Goal: Task Accomplishment & Management: Manage account settings

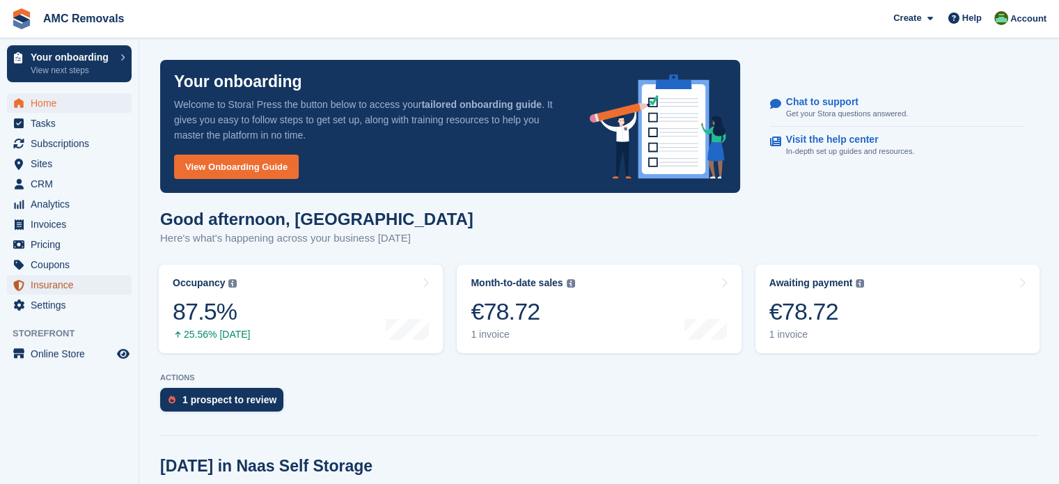
click span "Insurance"
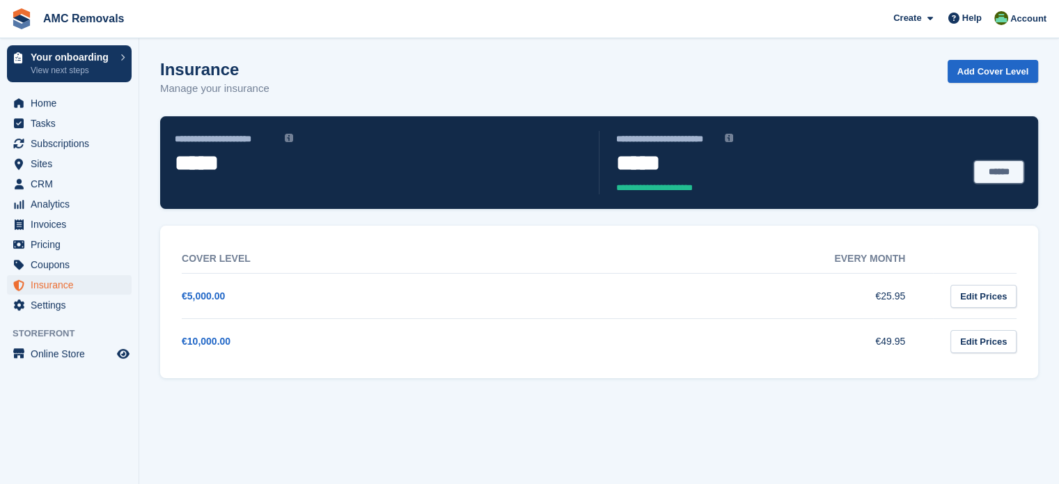
click at [998, 165] on link "******" at bounding box center [998, 172] width 49 height 23
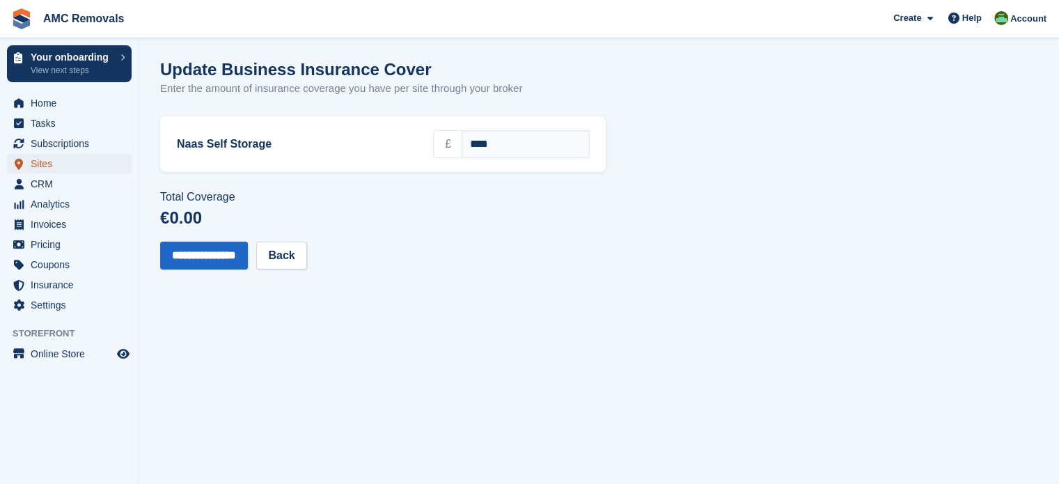
click at [86, 165] on span "Sites" at bounding box center [73, 163] width 84 height 19
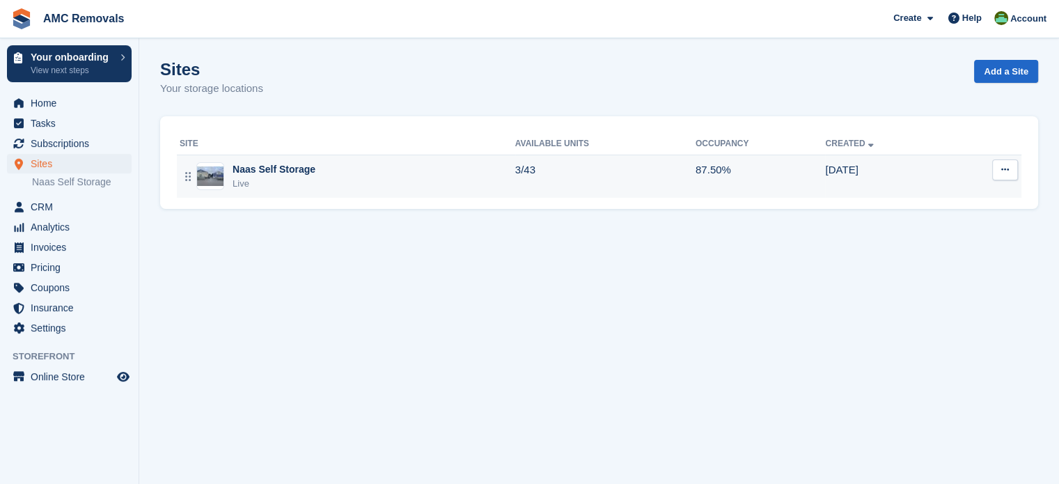
click at [348, 177] on div "Naas Self Storage Live" at bounding box center [347, 176] width 335 height 29
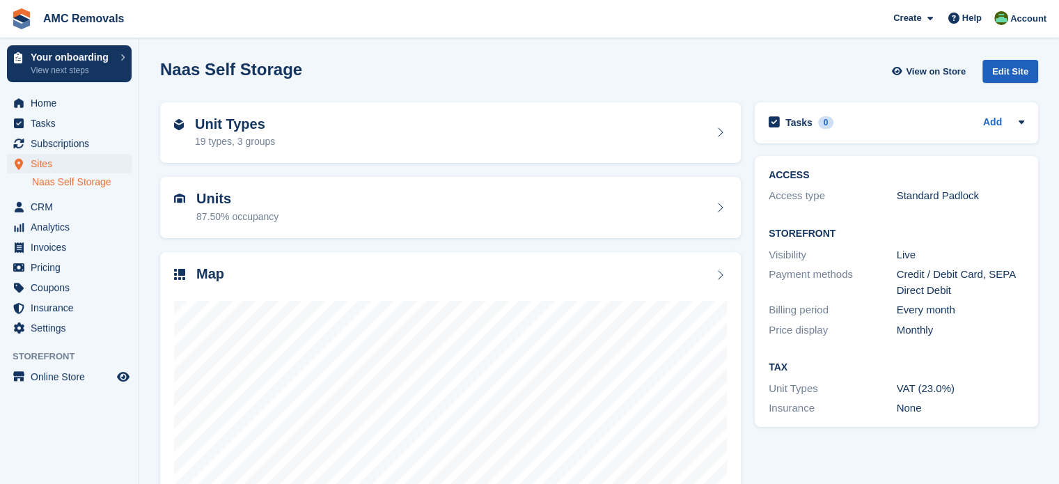
click at [1025, 66] on div "Edit Site" at bounding box center [1010, 71] width 56 height 23
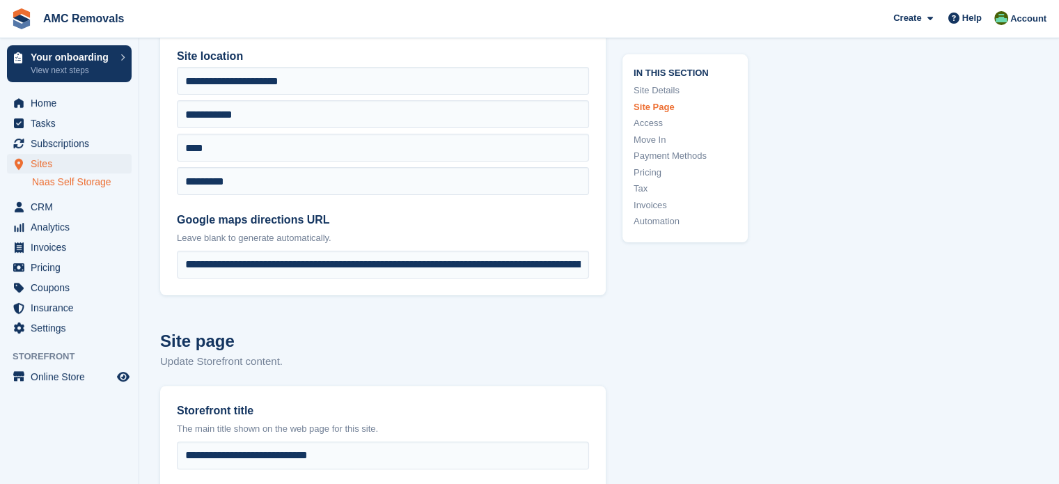
type input "**********"
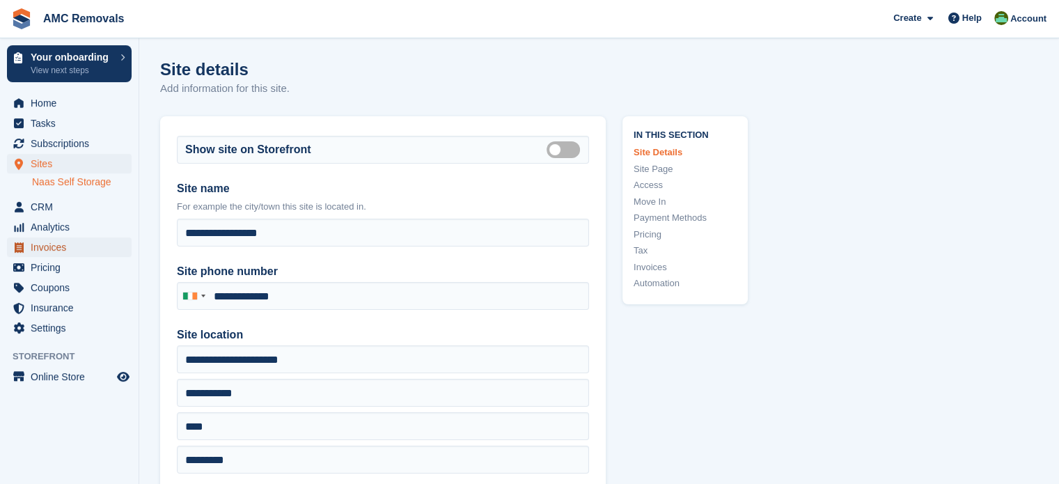
click at [94, 254] on span "Invoices" at bounding box center [73, 246] width 84 height 19
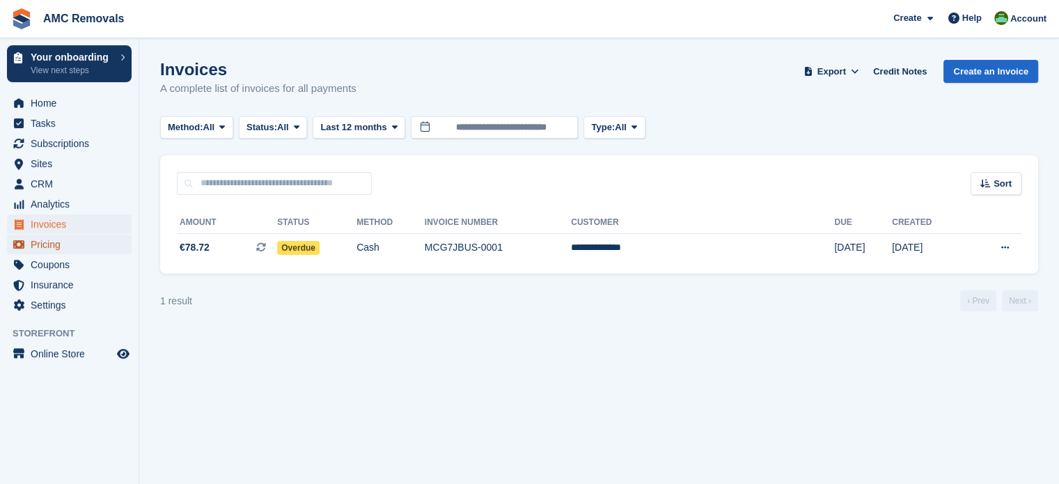
click at [92, 247] on span "Pricing" at bounding box center [73, 244] width 84 height 19
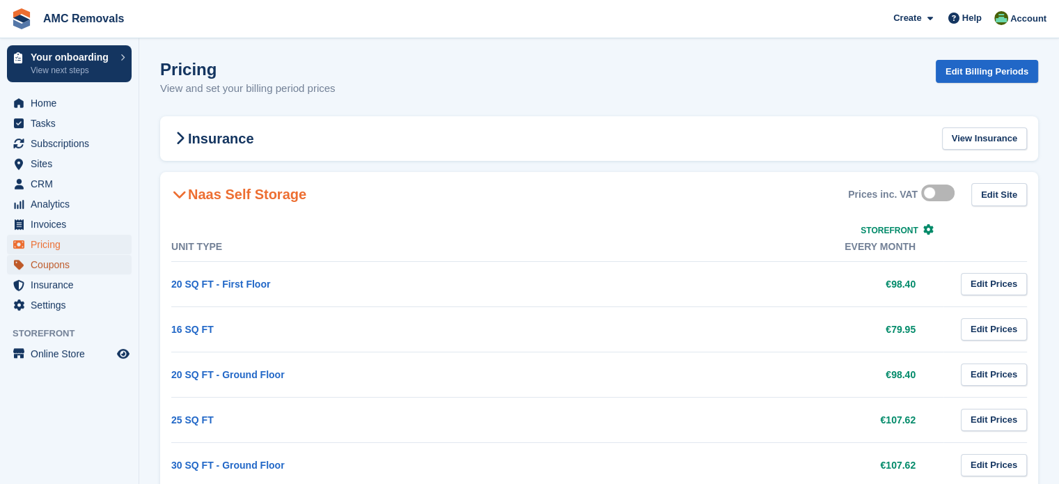
click at [50, 263] on span "Coupons" at bounding box center [73, 264] width 84 height 19
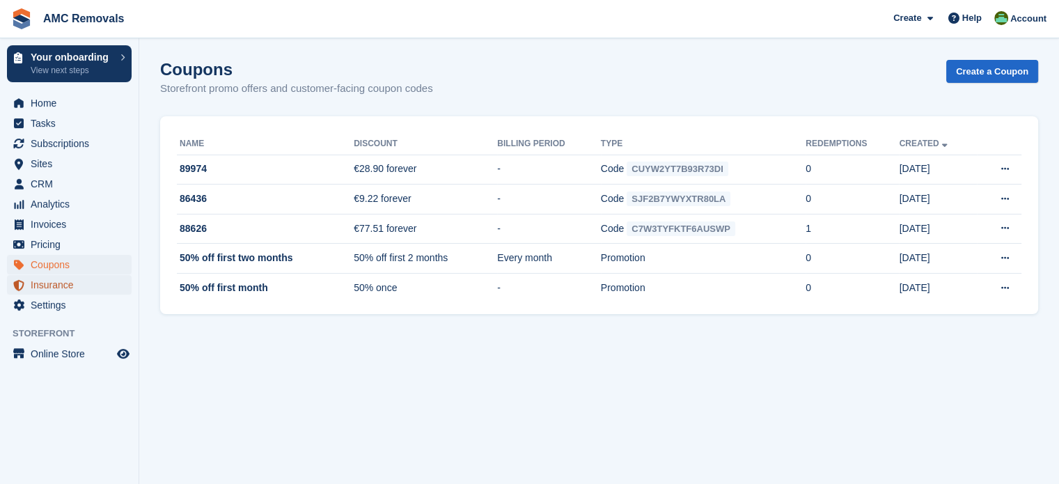
click at [56, 283] on span "Insurance" at bounding box center [73, 284] width 84 height 19
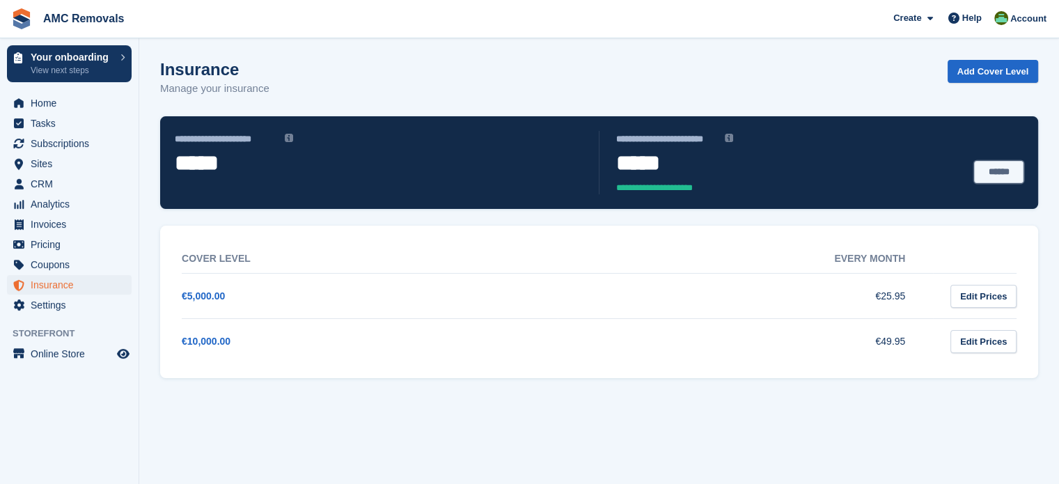
click at [1013, 172] on link "******" at bounding box center [998, 172] width 49 height 23
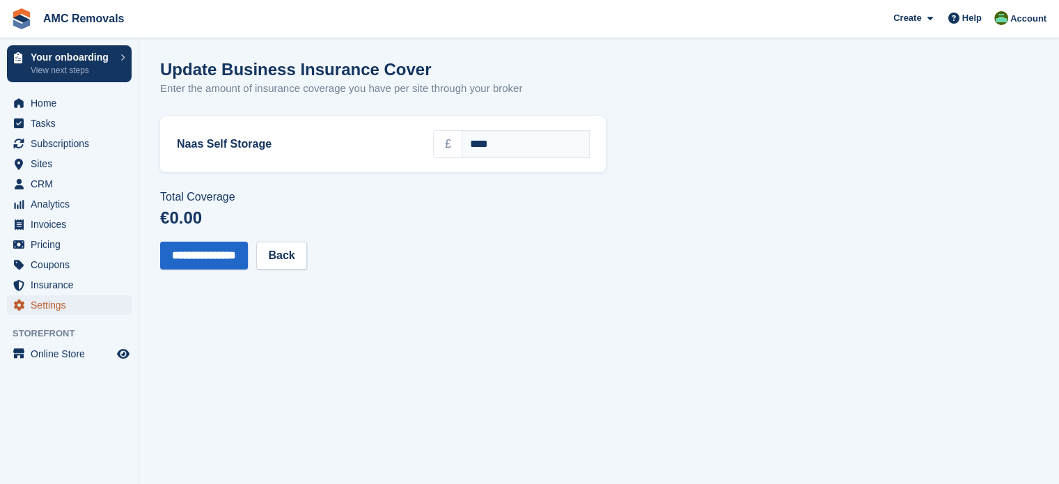
click at [81, 311] on span "Settings" at bounding box center [73, 304] width 84 height 19
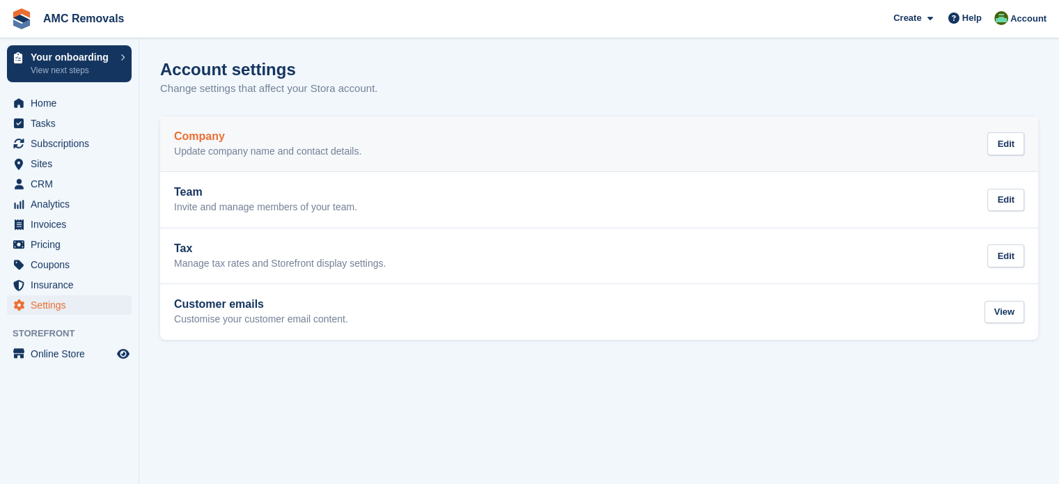
click at [454, 151] on div "Company Update company name and contact details. Edit" at bounding box center [599, 144] width 850 height 28
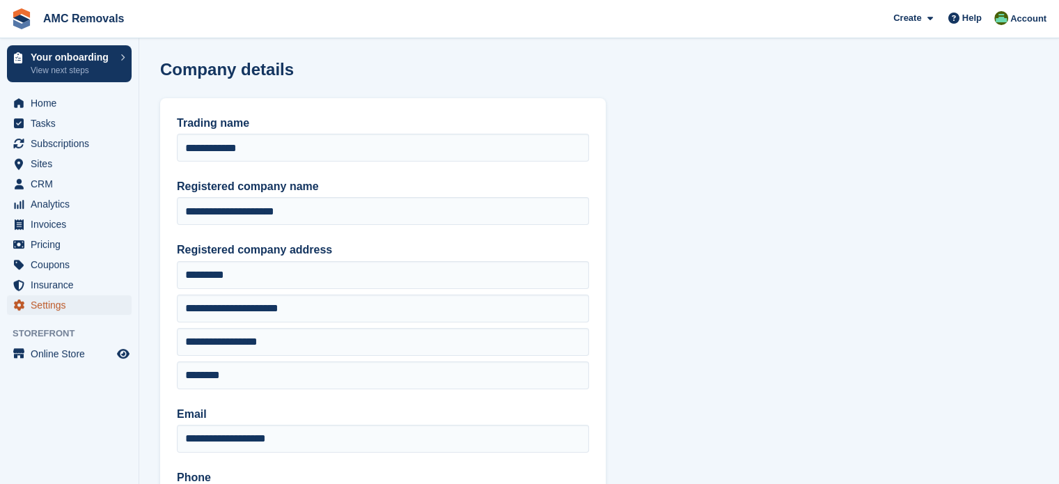
click at [80, 309] on span "Settings" at bounding box center [73, 304] width 84 height 19
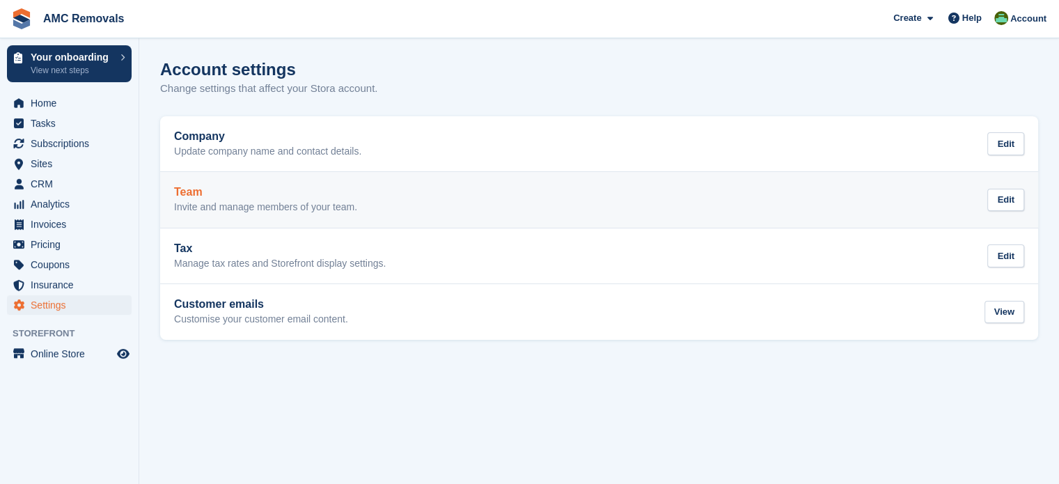
click at [275, 203] on p "Invite and manage members of your team." at bounding box center [265, 207] width 183 height 13
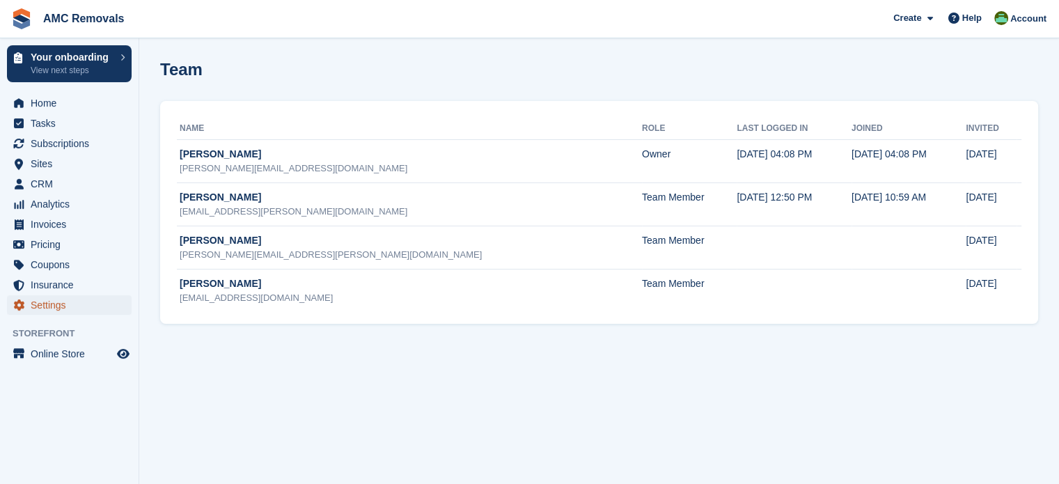
click at [84, 299] on span "Settings" at bounding box center [73, 304] width 84 height 19
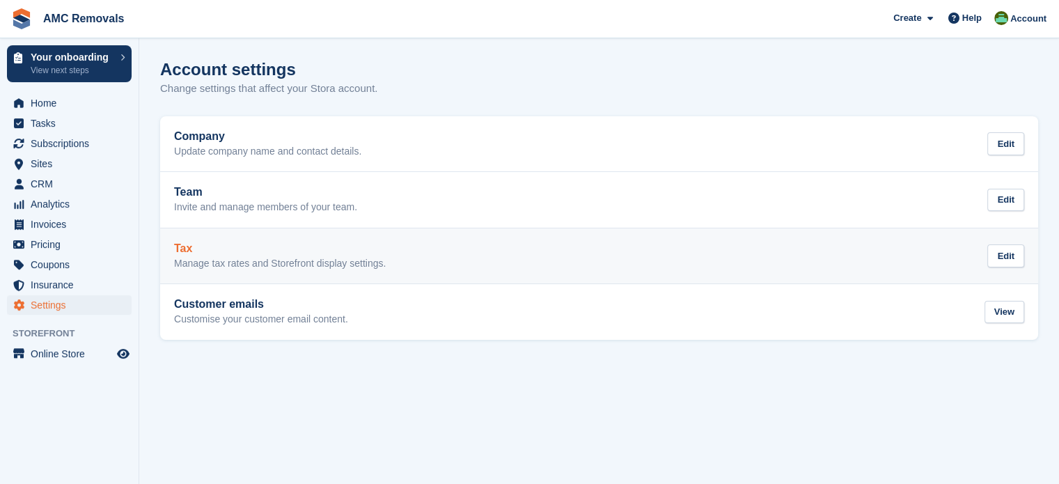
click at [283, 259] on p "Manage tax rates and Storefront display settings." at bounding box center [280, 263] width 212 height 13
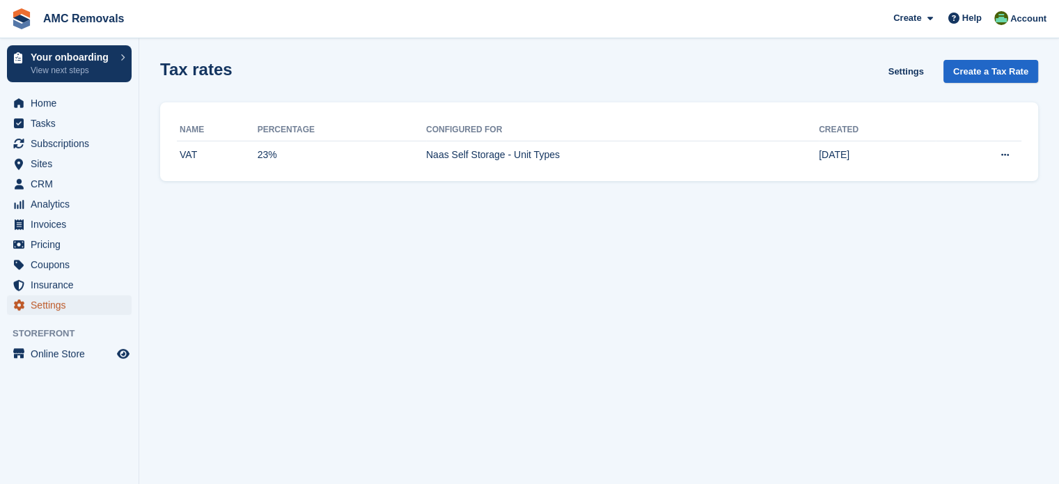
click at [78, 303] on span "Settings" at bounding box center [73, 304] width 84 height 19
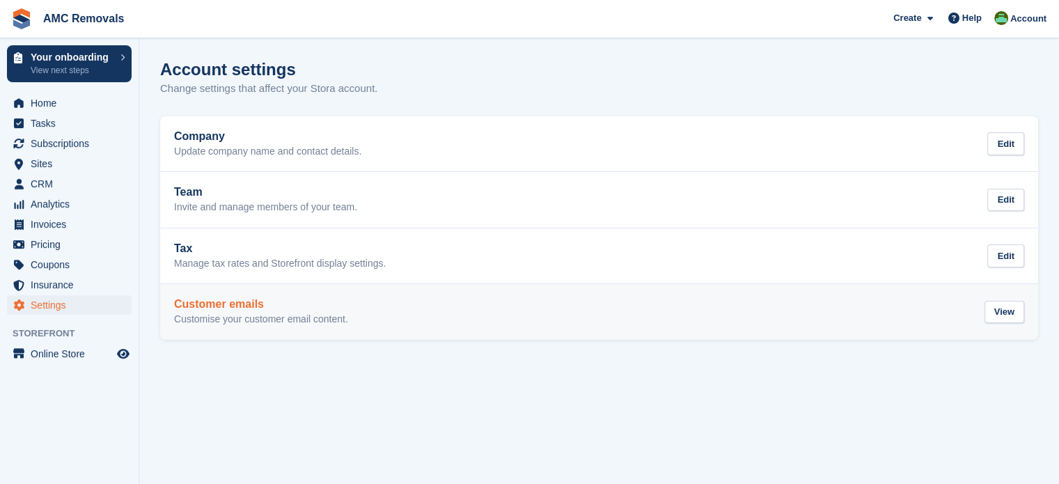
click at [256, 313] on p "Customise your customer email content." at bounding box center [261, 319] width 174 height 13
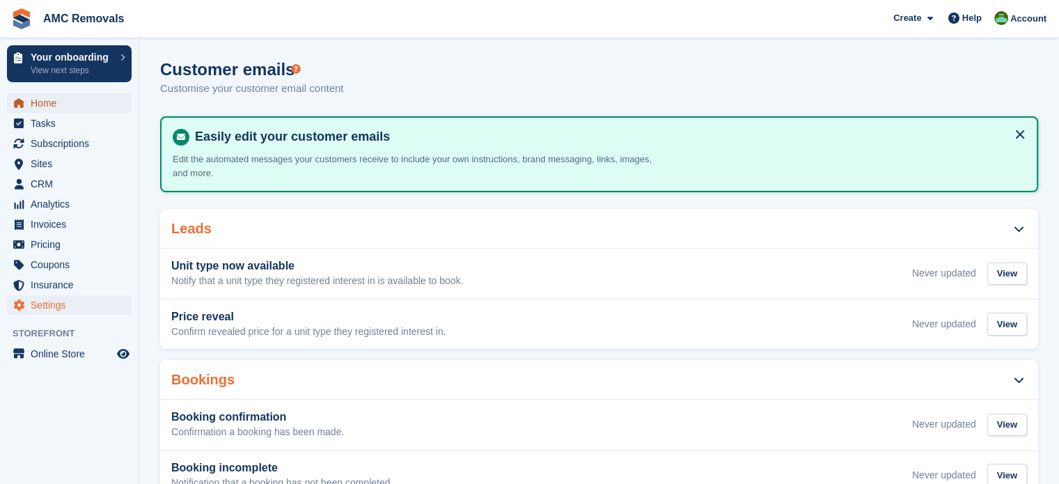
click at [95, 109] on span "Home" at bounding box center [73, 102] width 84 height 19
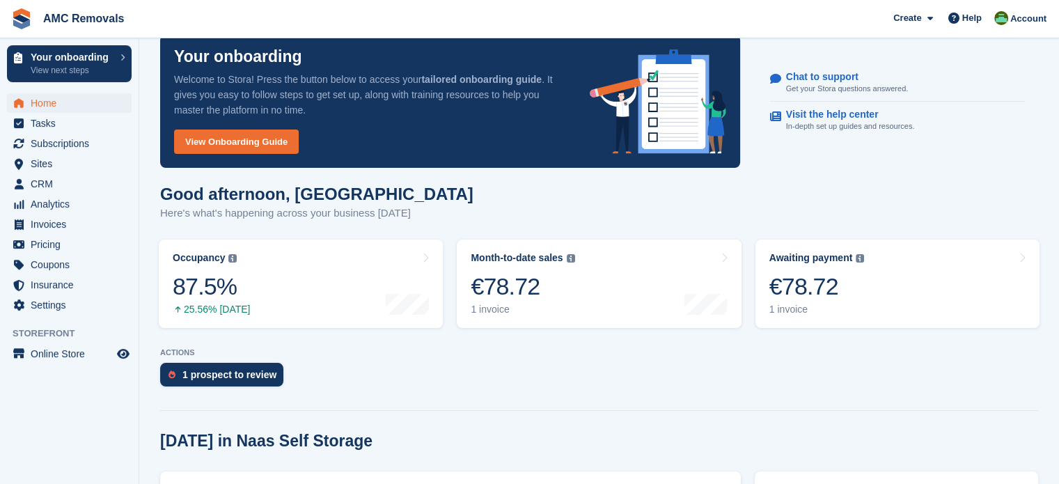
scroll to position [70, 0]
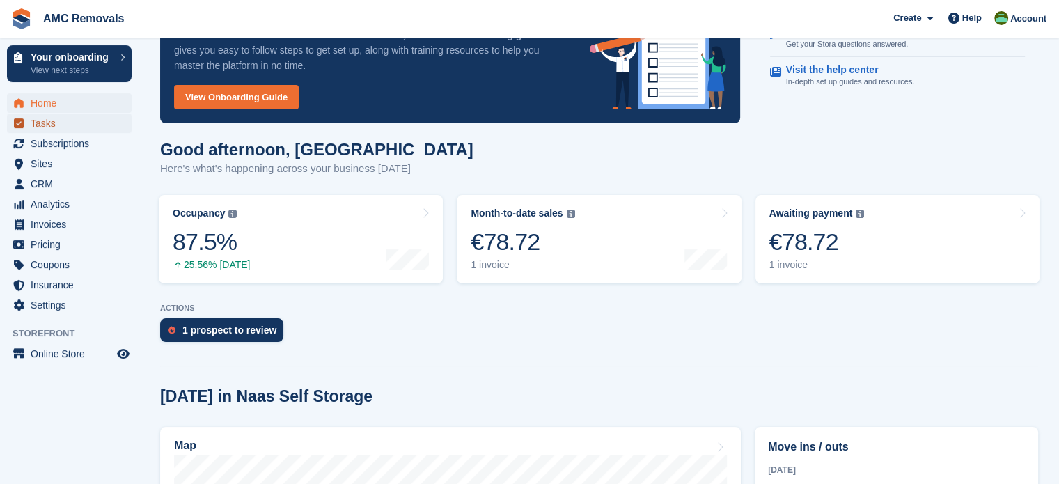
click at [88, 125] on span "Tasks" at bounding box center [73, 122] width 84 height 19
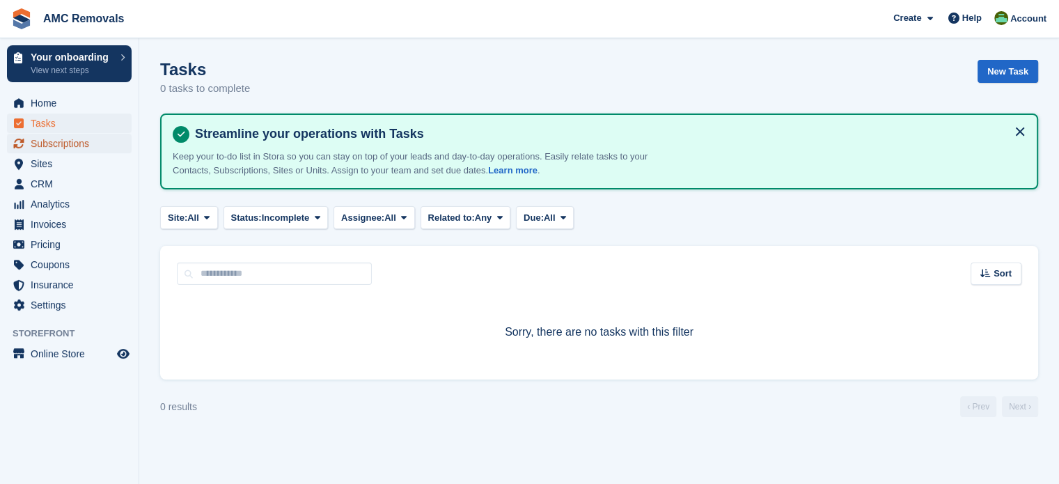
click at [86, 136] on span "Subscriptions" at bounding box center [73, 143] width 84 height 19
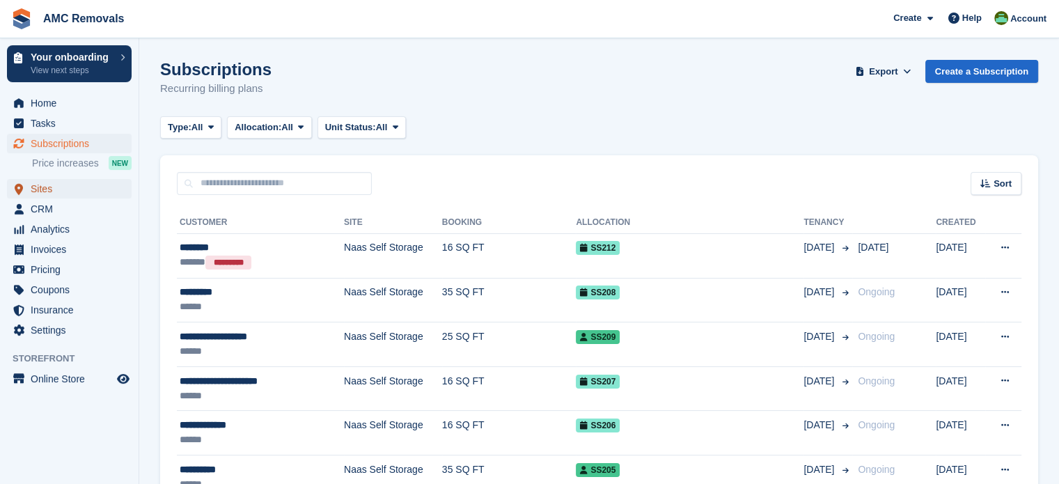
click at [65, 187] on span "Sites" at bounding box center [73, 188] width 84 height 19
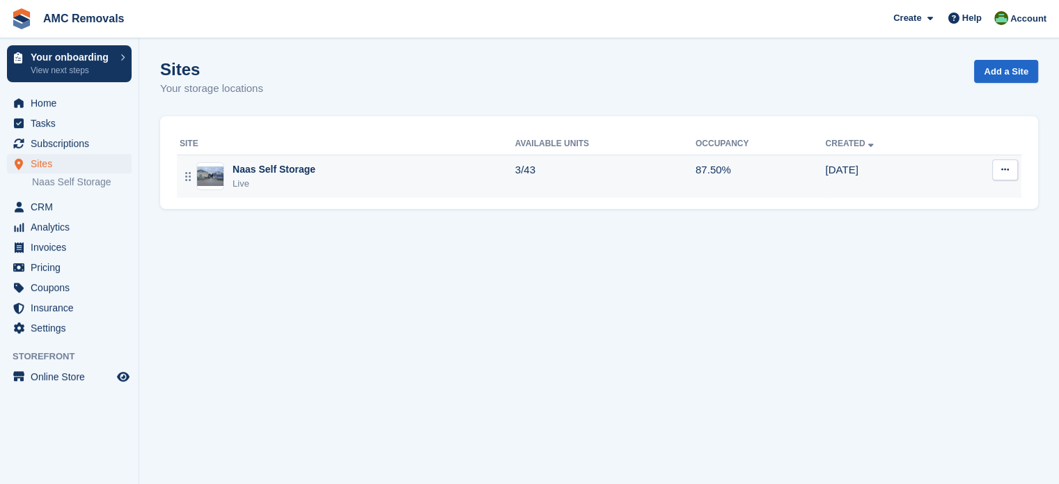
click at [1017, 166] on td "Edit site View on Store Unit types Units Map" at bounding box center [985, 175] width 72 height 43
click at [1007, 171] on icon at bounding box center [1005, 169] width 8 height 9
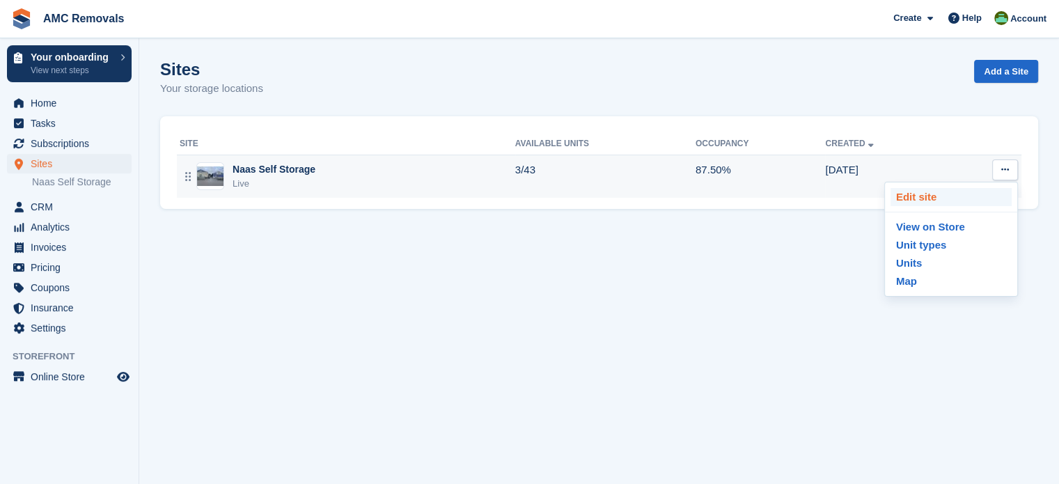
click at [950, 200] on p "Edit site" at bounding box center [950, 197] width 121 height 18
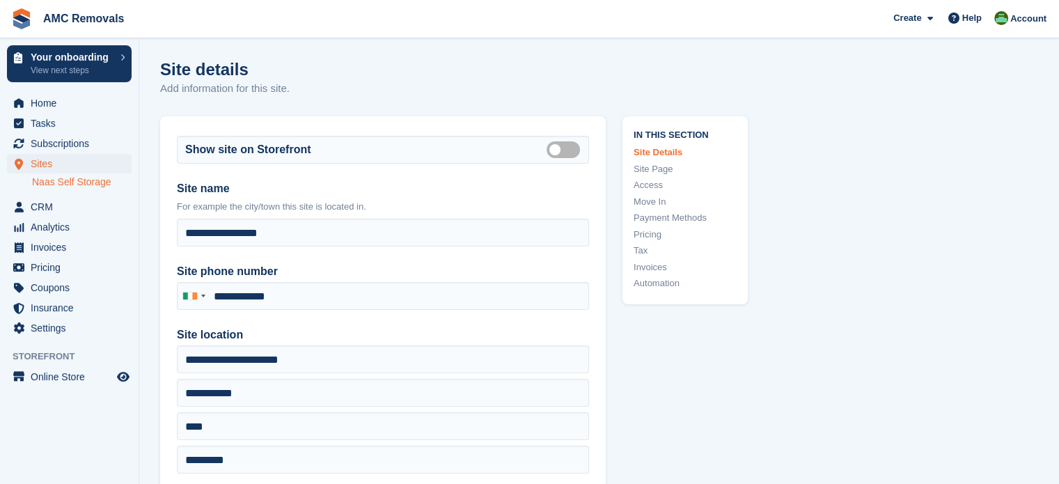
type input "**********"
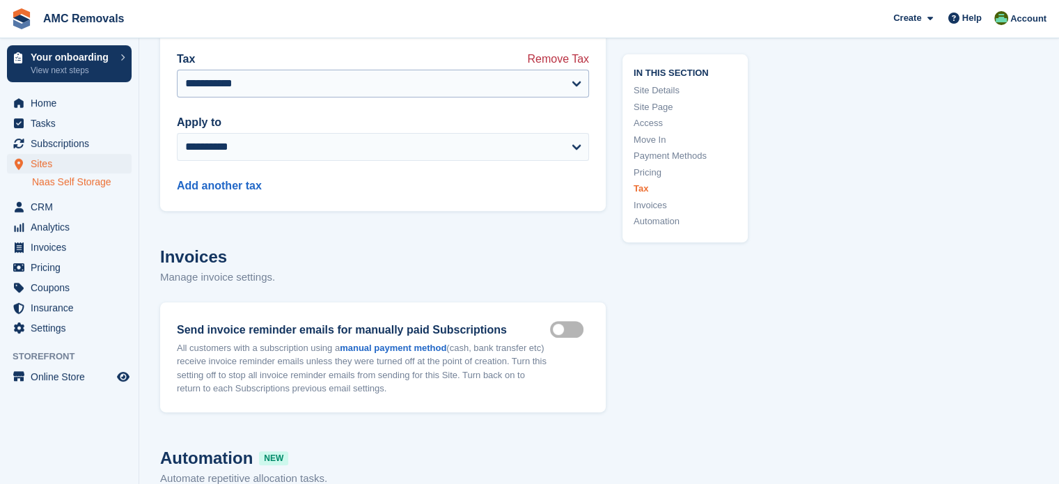
scroll to position [5776, 0]
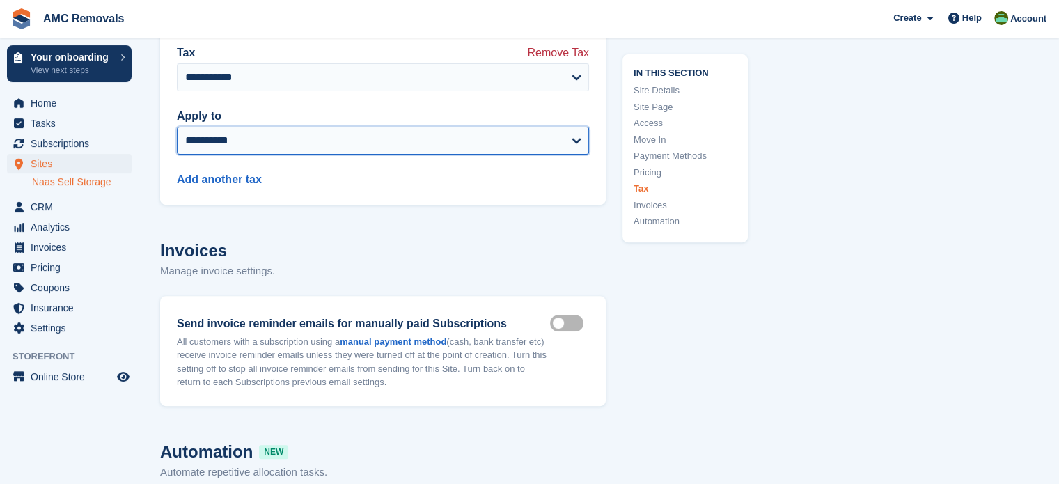
click at [544, 150] on select "**********" at bounding box center [383, 141] width 412 height 28
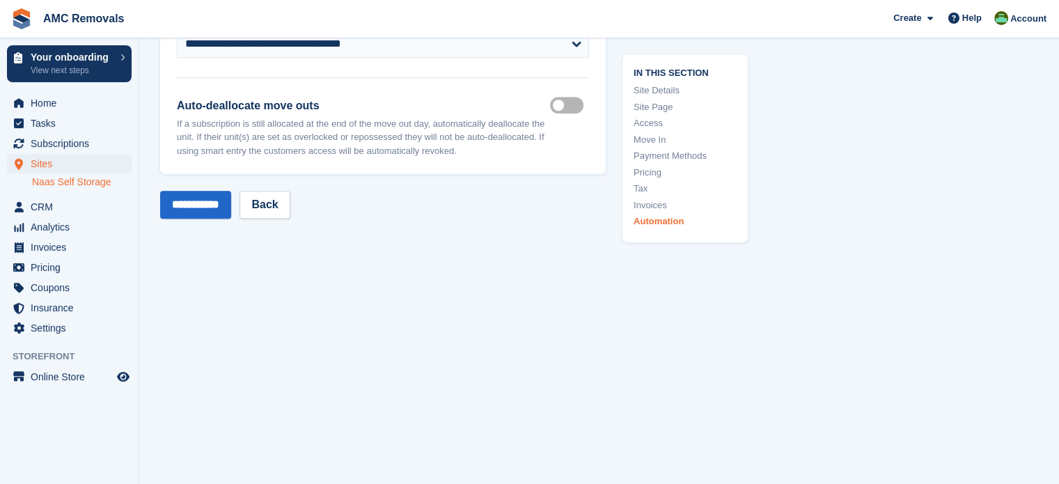
scroll to position [6361, 0]
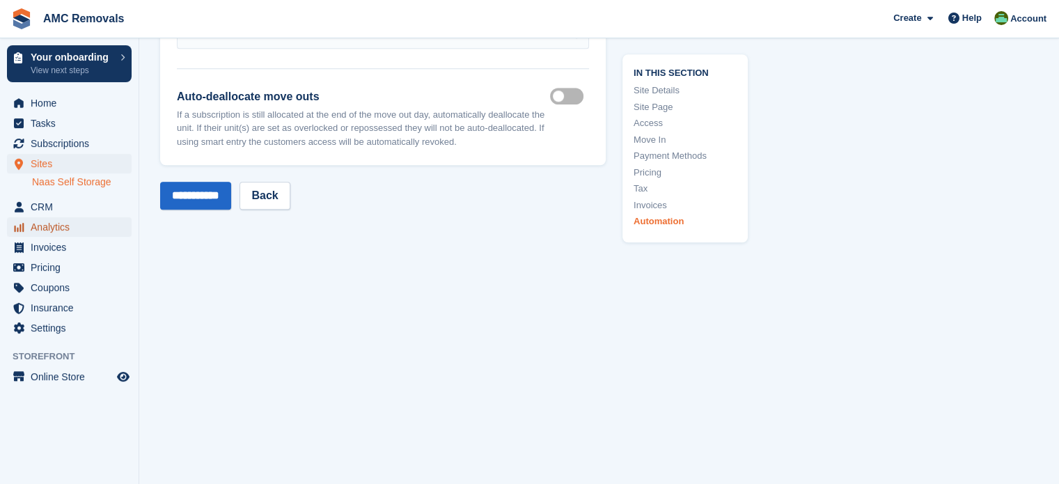
click at [68, 217] on span "Analytics" at bounding box center [73, 226] width 84 height 19
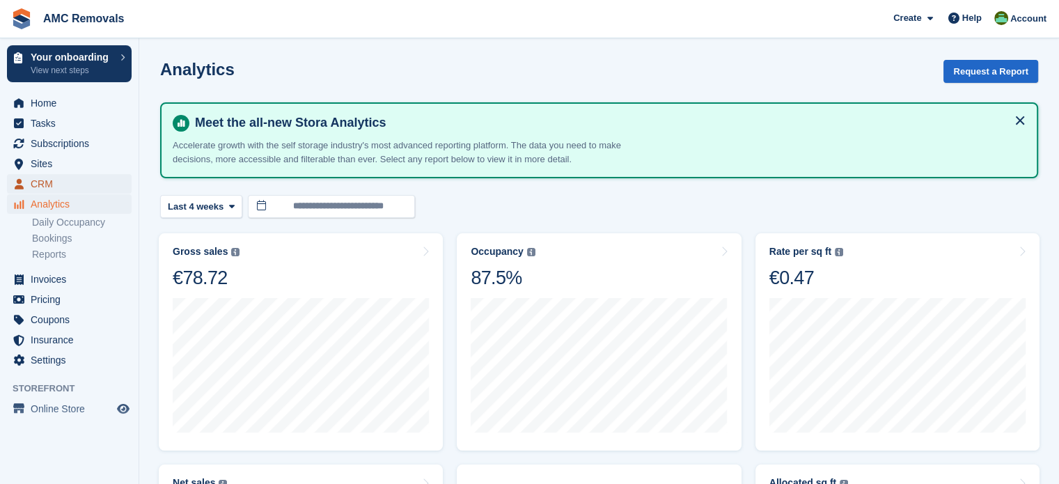
click at [65, 184] on span "CRM" at bounding box center [73, 183] width 84 height 19
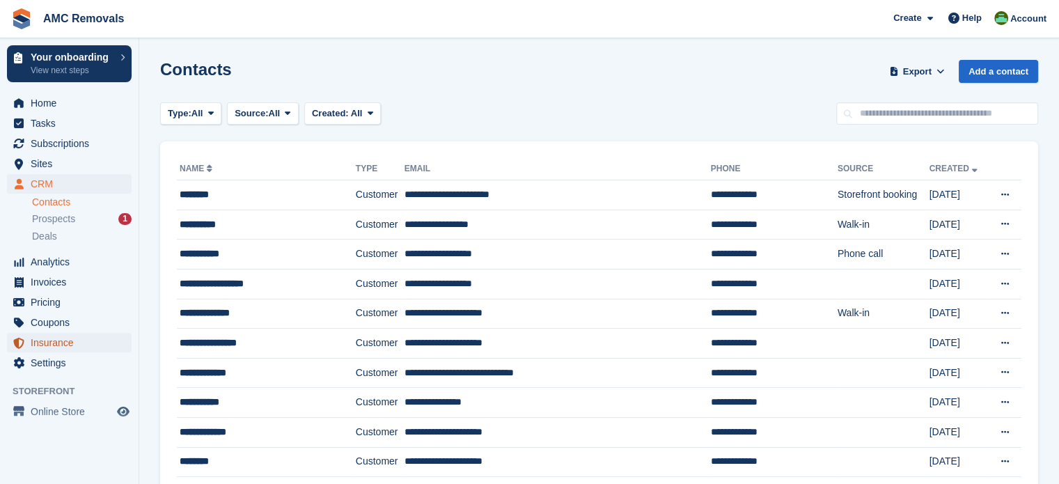
click at [72, 336] on span "Insurance" at bounding box center [73, 342] width 84 height 19
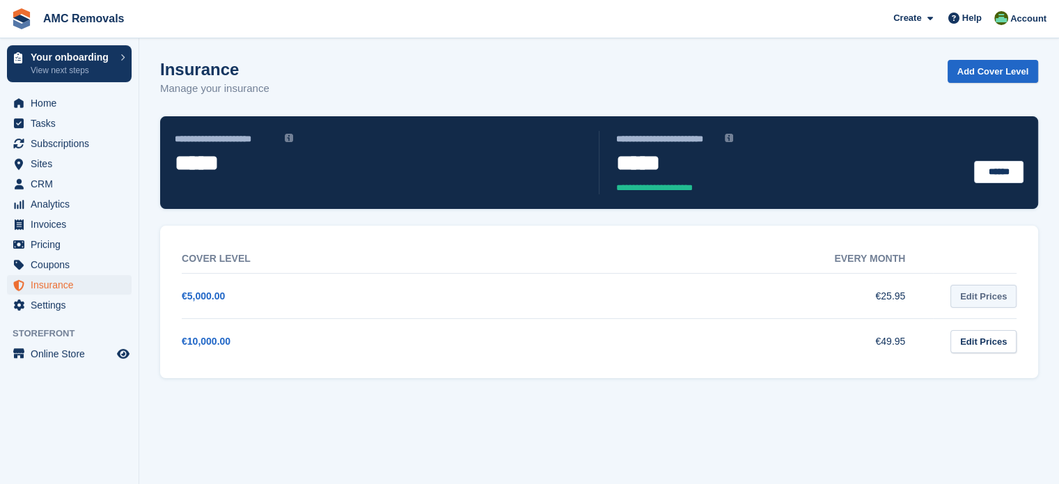
click at [992, 295] on link "Edit Prices" at bounding box center [983, 296] width 66 height 23
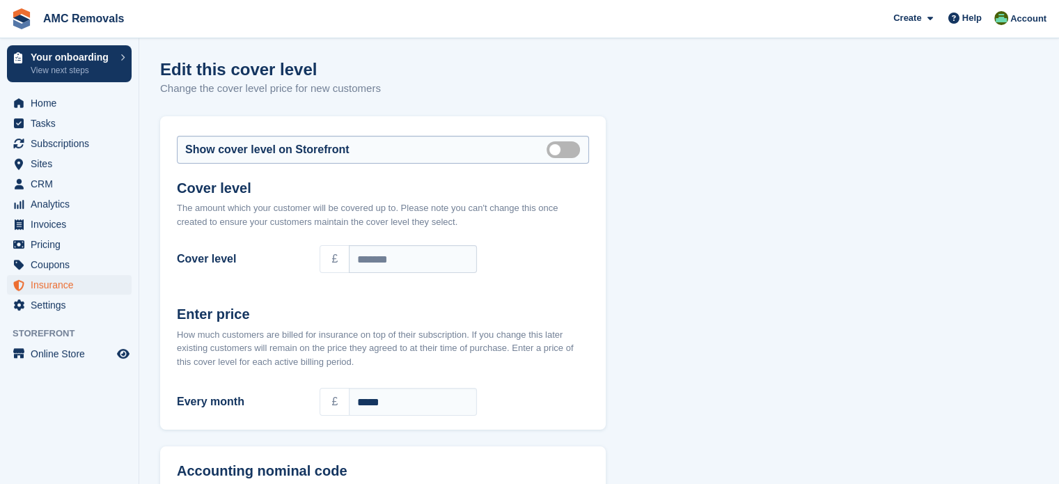
click at [568, 150] on label "Show on store front" at bounding box center [565, 149] width 39 height 2
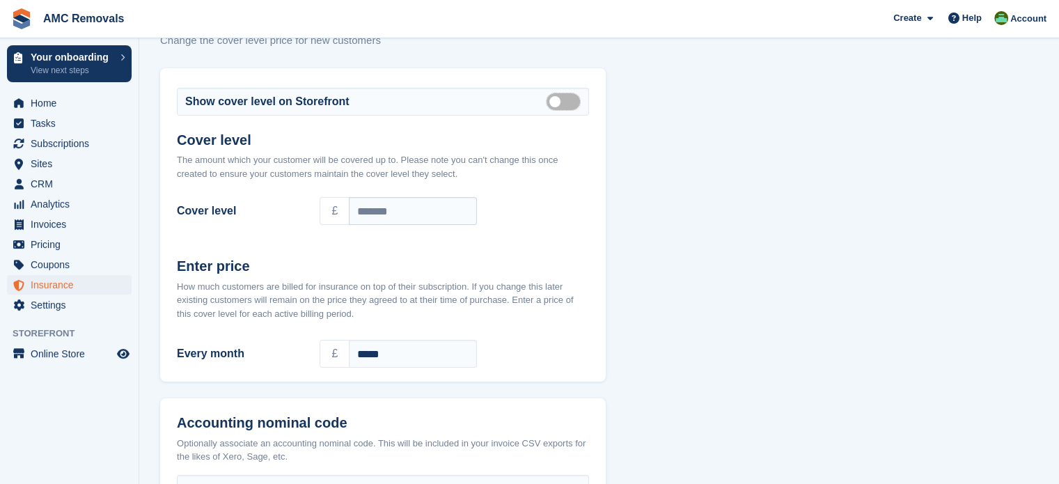
scroll to position [159, 0]
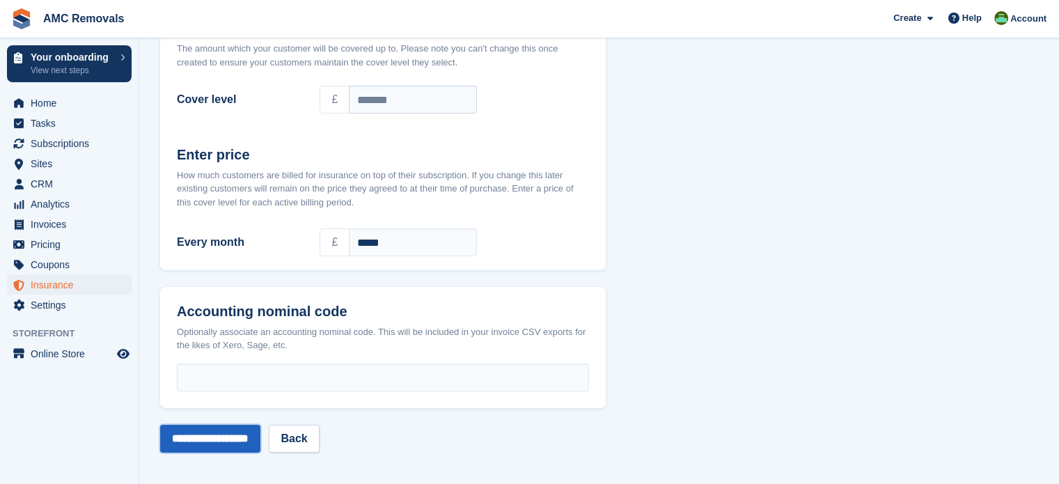
click at [214, 438] on input "**********" at bounding box center [210, 439] width 100 height 28
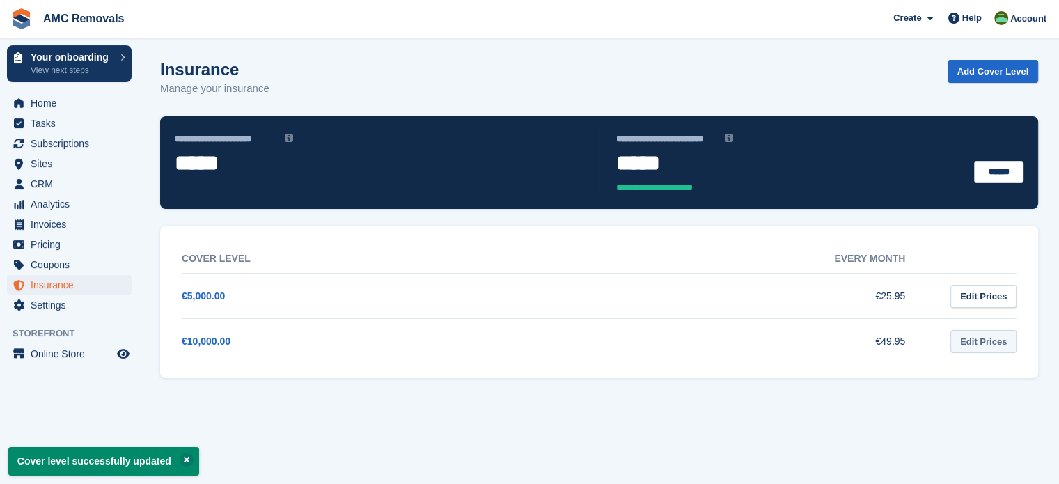
click at [976, 342] on link "Edit Prices" at bounding box center [983, 341] width 66 height 23
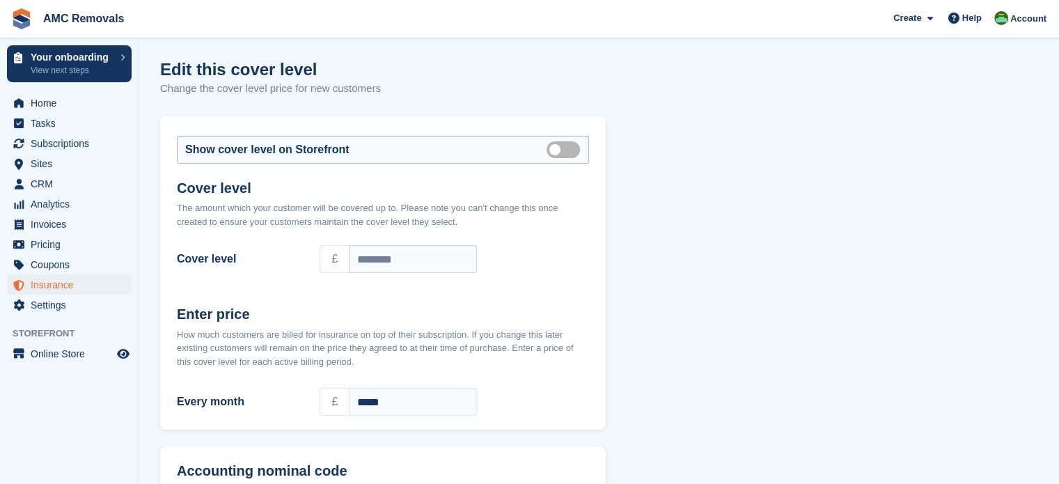
click at [571, 150] on label "Show on store front" at bounding box center [565, 149] width 39 height 2
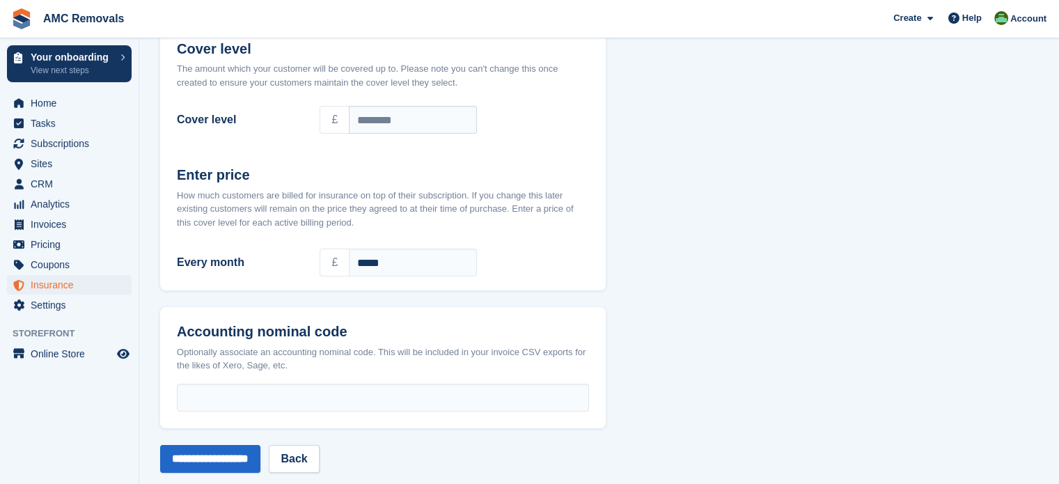
scroll to position [159, 0]
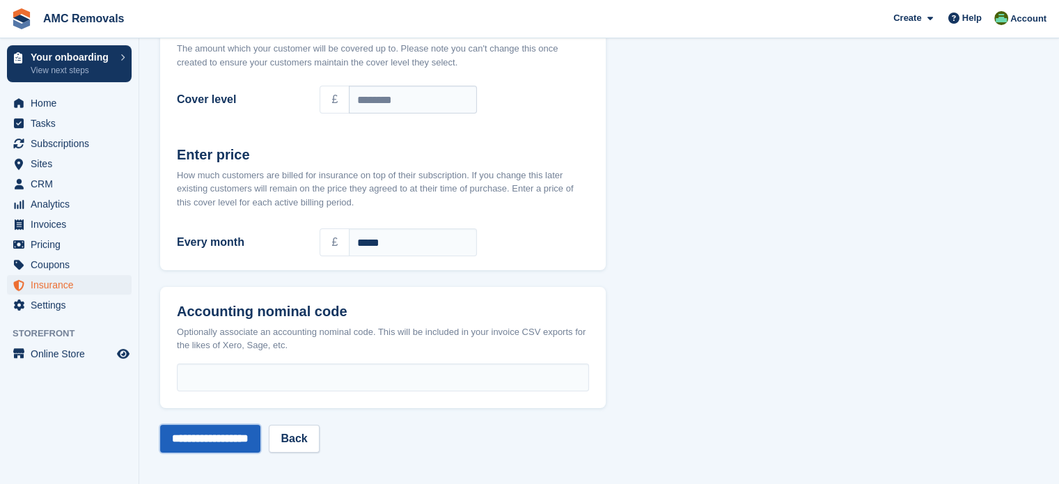
click at [253, 431] on input "**********" at bounding box center [210, 439] width 100 height 28
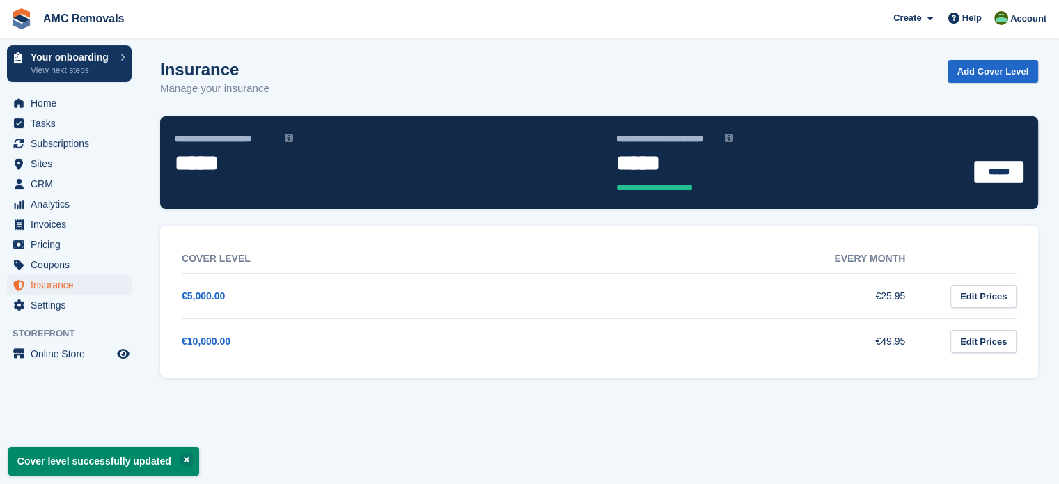
click at [520, 275] on td "€5,000.00" at bounding box center [370, 296] width 376 height 45
click at [518, 288] on td "€5,000.00" at bounding box center [370, 296] width 376 height 45
click at [1001, 301] on link "Edit Prices" at bounding box center [983, 296] width 66 height 23
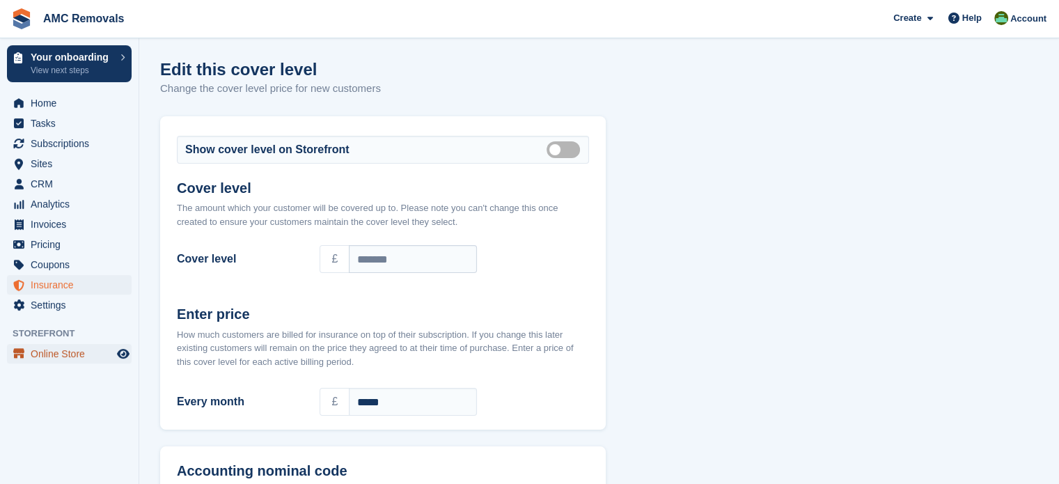
click at [88, 344] on span "Online Store" at bounding box center [73, 353] width 84 height 19
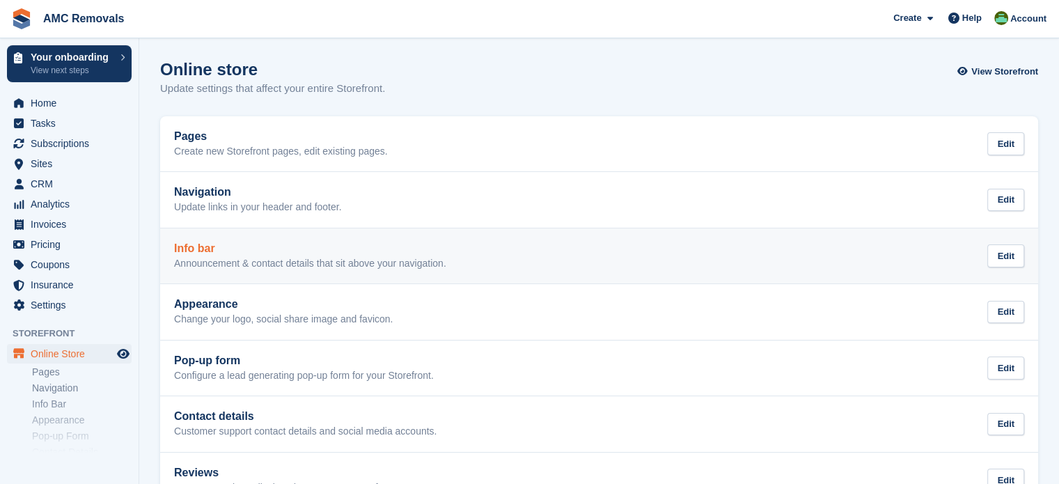
click at [448, 255] on div "Info bar Announcement & contact details that sit above your navigation. Edit" at bounding box center [599, 256] width 850 height 28
